Goal: Transaction & Acquisition: Purchase product/service

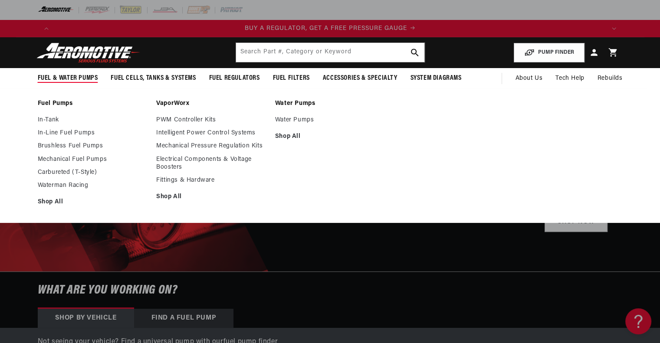
click at [50, 119] on link "In-Tank" at bounding box center [93, 120] width 110 height 8
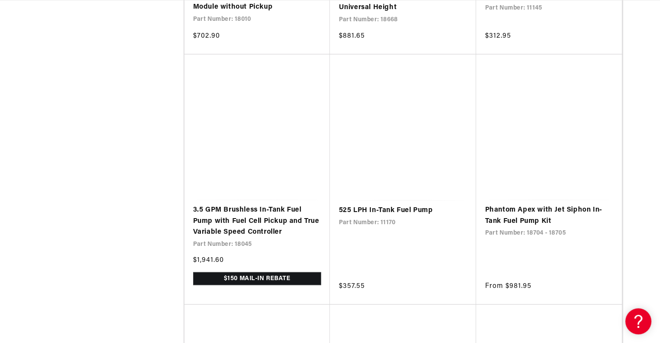
scroll to position [1605, 0]
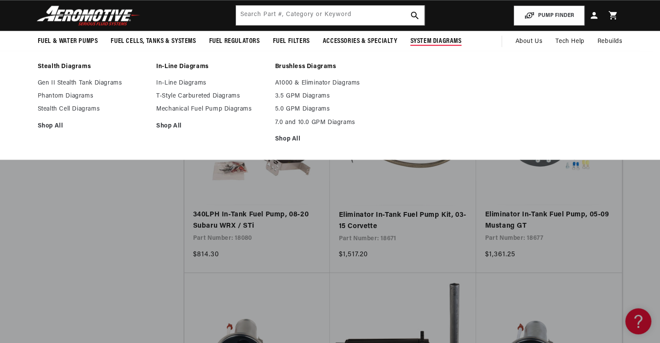
scroll to position [4901, 0]
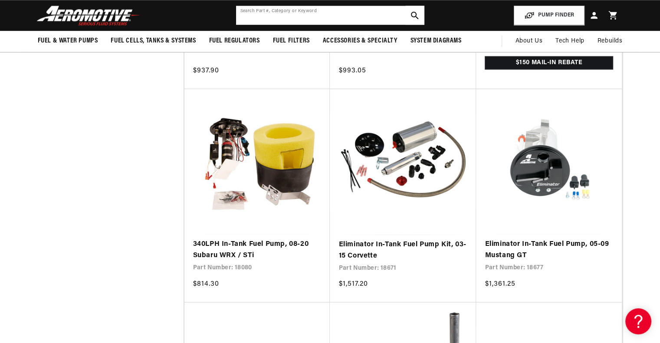
click at [344, 15] on input "text" at bounding box center [330, 15] width 188 height 19
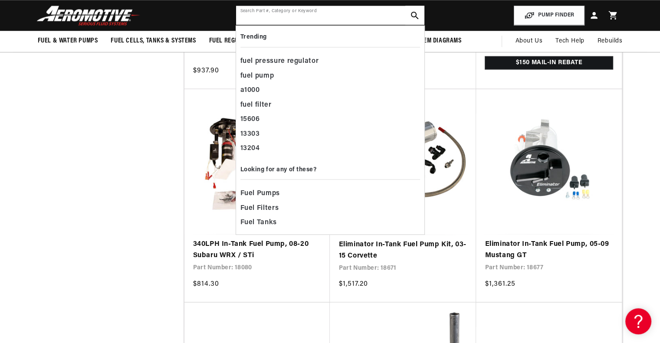
scroll to position [0, 1100]
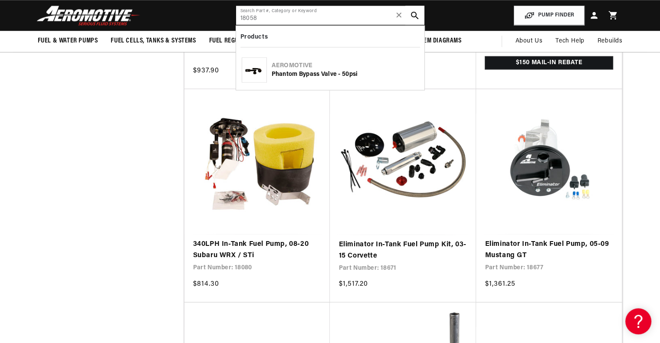
type input "18058"
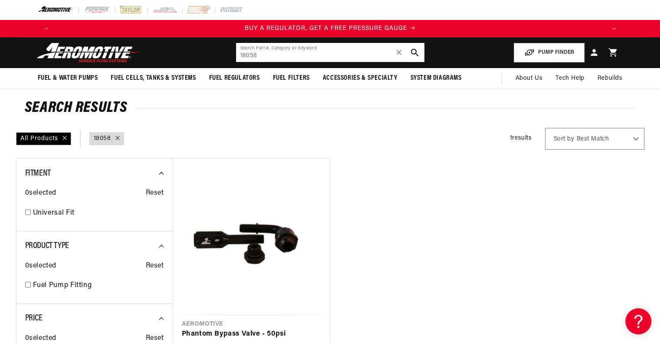
drag, startPoint x: 271, startPoint y: 53, endPoint x: 210, endPoint y: 53, distance: 61.2
click at [210, 53] on header "Fuel & Water Pumps Back In-Tank In-Line Fuel Pumps" at bounding box center [330, 52] width 628 height 31
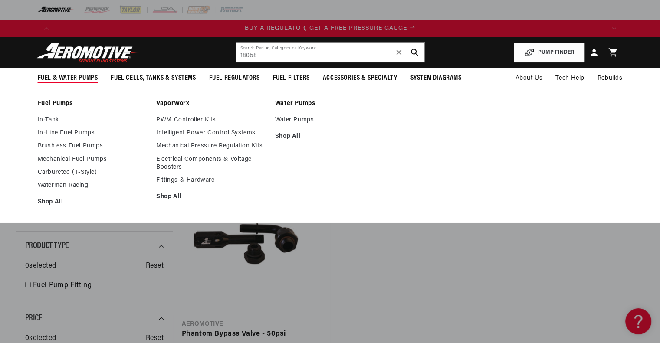
click at [52, 118] on link "In-Tank" at bounding box center [93, 120] width 110 height 8
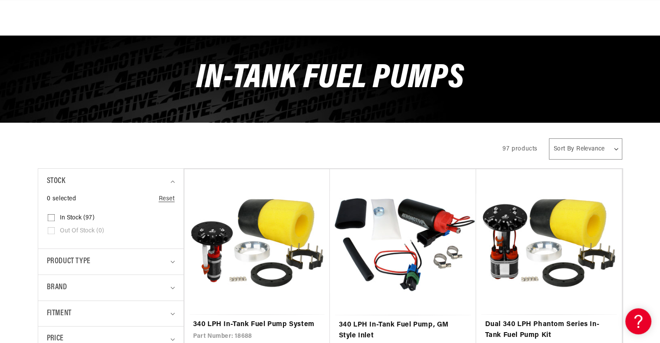
scroll to position [130, 0]
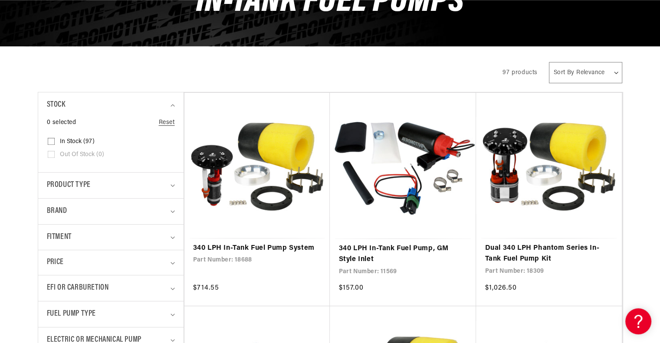
click at [65, 229] on summary "Fitment" at bounding box center [111, 238] width 128 height 26
click at [77, 286] on span "Vehicle Specific (38)" at bounding box center [87, 287] width 54 height 8
click at [55, 286] on input "Vehicle Specific (38) Vehicle Specific (38 products)" at bounding box center [51, 288] width 7 height 7
checkbox input "true"
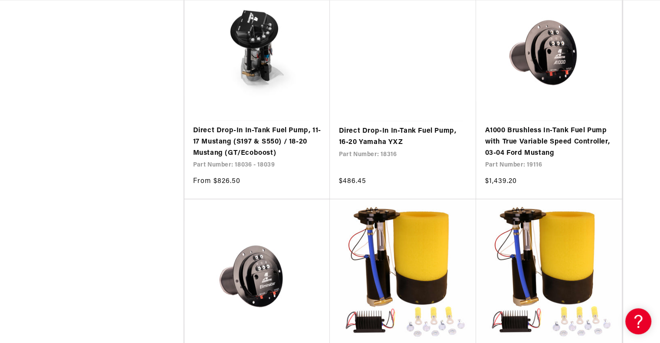
scroll to position [1605, 0]
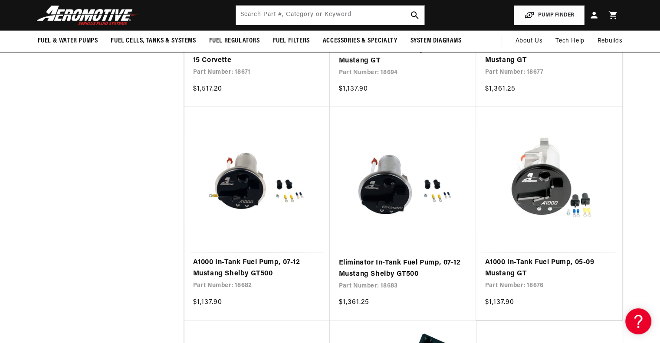
scroll to position [2388, 0]
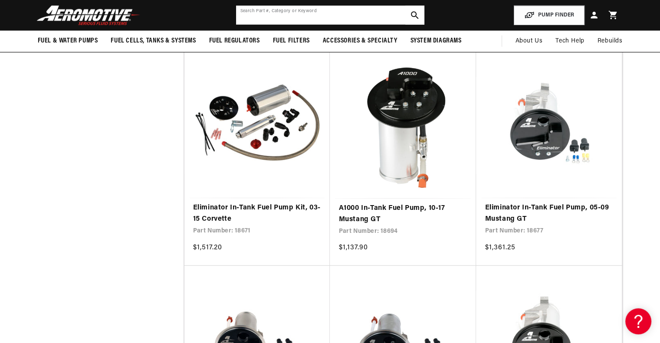
click at [263, 20] on input "text" at bounding box center [330, 15] width 188 height 19
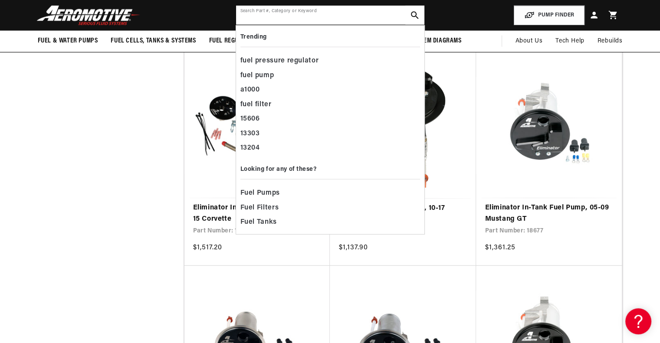
scroll to position [0, 1100]
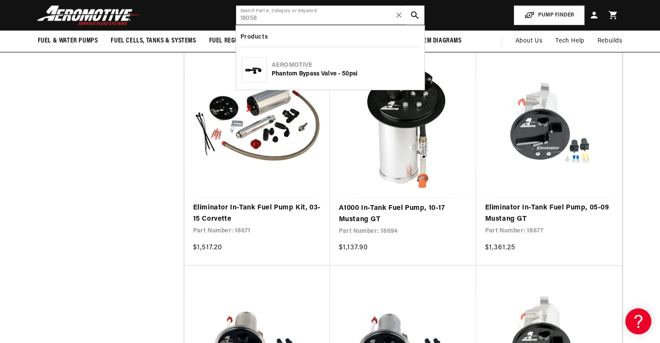
type input "18058"
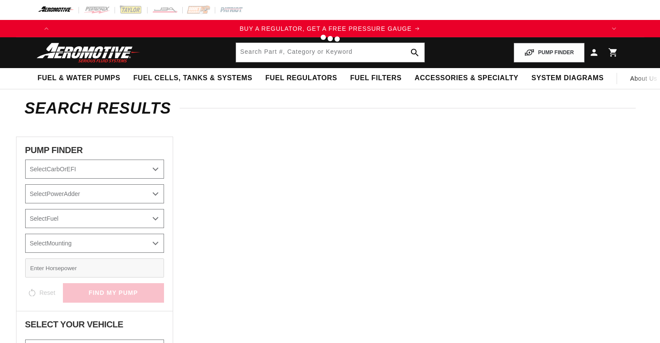
type input "18058"
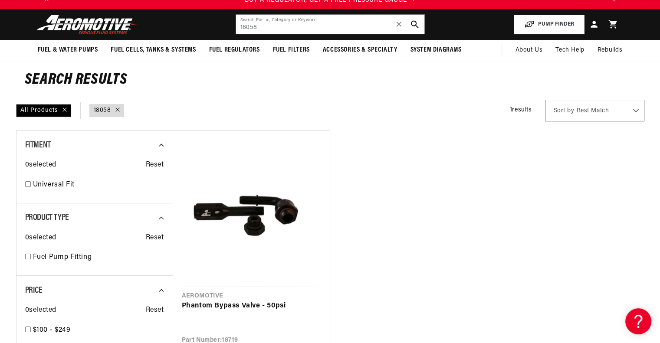
scroll to position [43, 0]
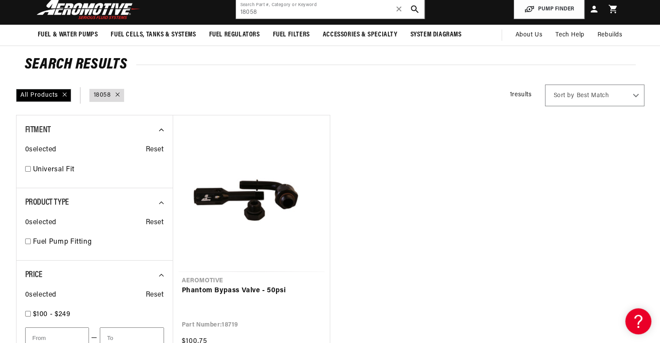
click at [222, 290] on link "Phantom Bypass Valve - 50psi" at bounding box center [251, 290] width 139 height 11
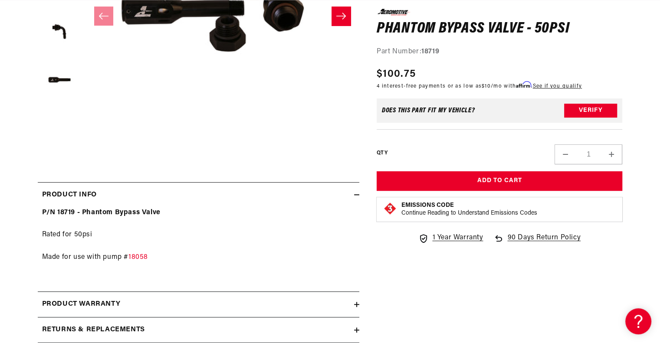
scroll to position [304, 0]
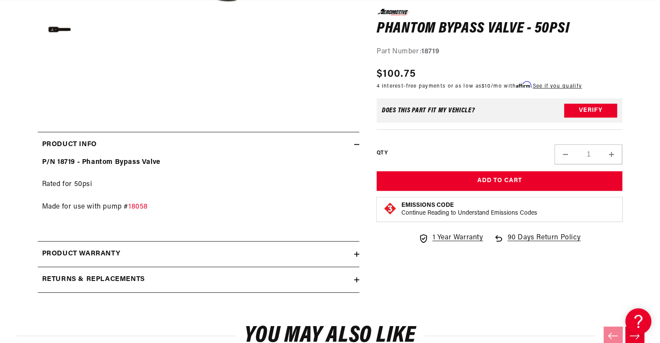
click at [141, 206] on link "18058" at bounding box center [138, 206] width 20 height 7
click at [210, 199] on div "P/N 18719 - Phantom Bypass Valve Rated for 50psi Made for use with pump # 18058" at bounding box center [198, 196] width 321 height 78
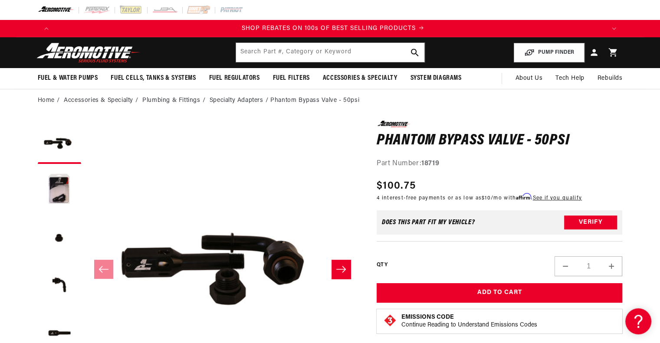
scroll to position [0, 1100]
click at [61, 240] on button "Load image 3 in gallery view" at bounding box center [59, 237] width 43 height 43
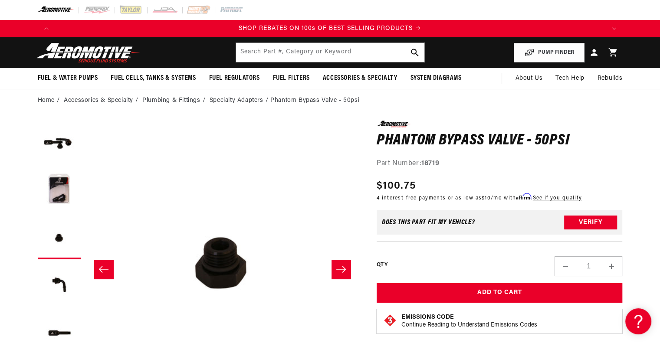
click at [60, 288] on button "Load image 4 in gallery view" at bounding box center [59, 285] width 43 height 43
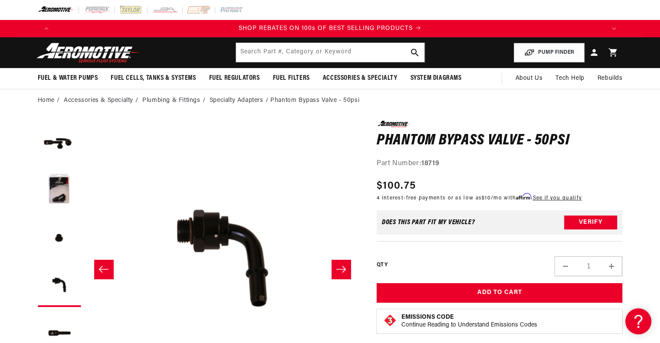
scroll to position [43, 0]
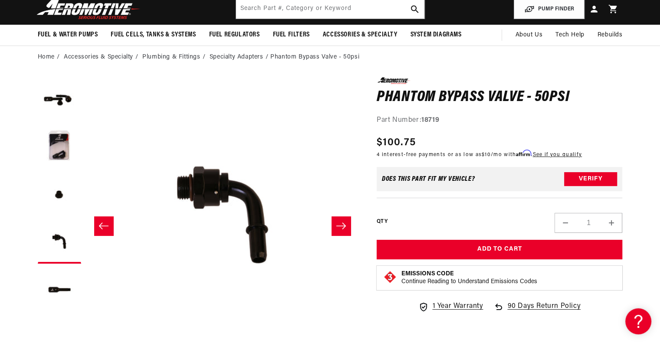
click at [61, 289] on button "Load image 5 in gallery view" at bounding box center [59, 289] width 43 height 43
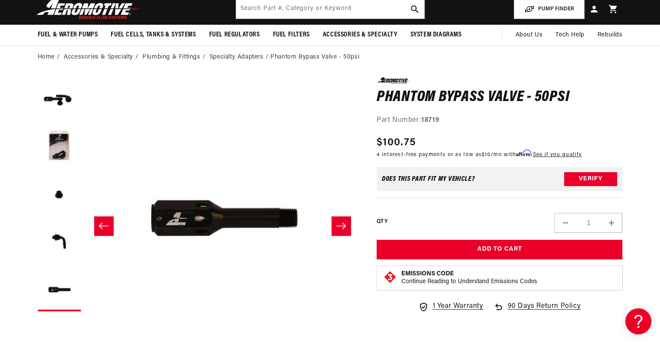
scroll to position [0, 550]
